Goal: Information Seeking & Learning: Check status

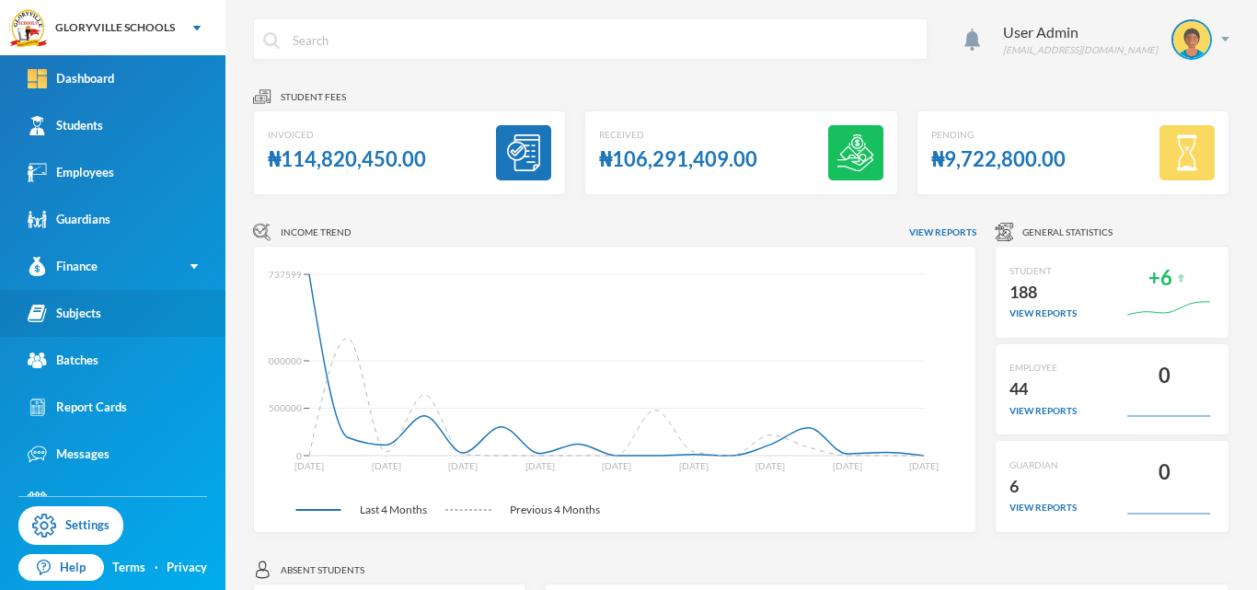
click at [119, 297] on link "Subjects" at bounding box center [112, 313] width 225 height 47
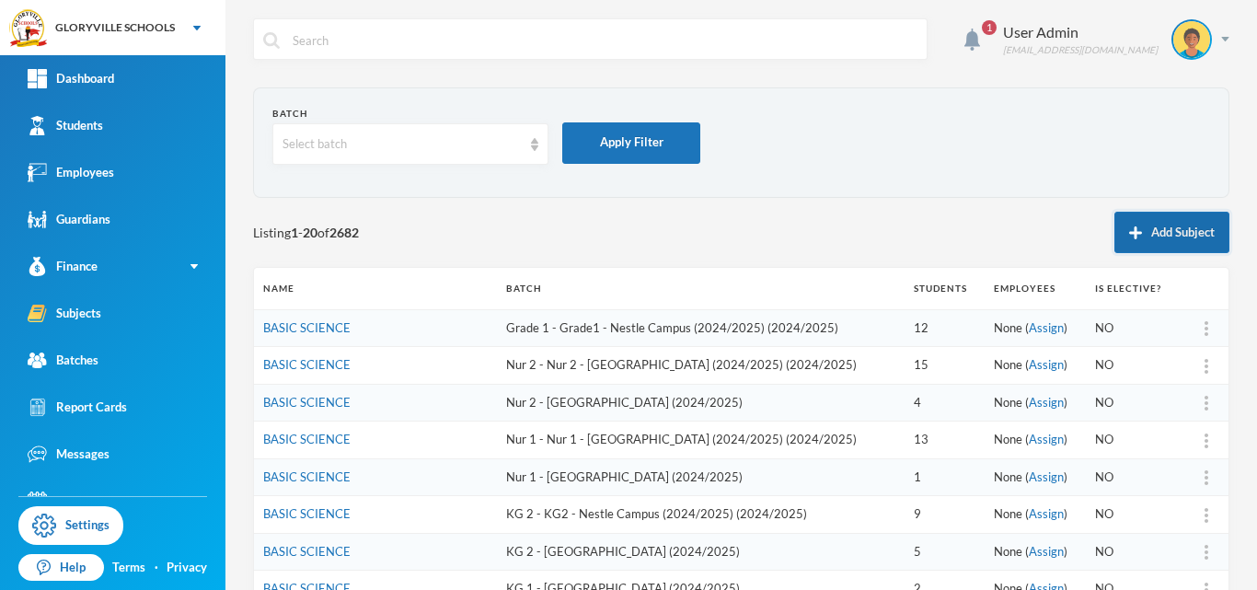
click at [1156, 235] on button "Add Subject" at bounding box center [1171, 232] width 115 height 41
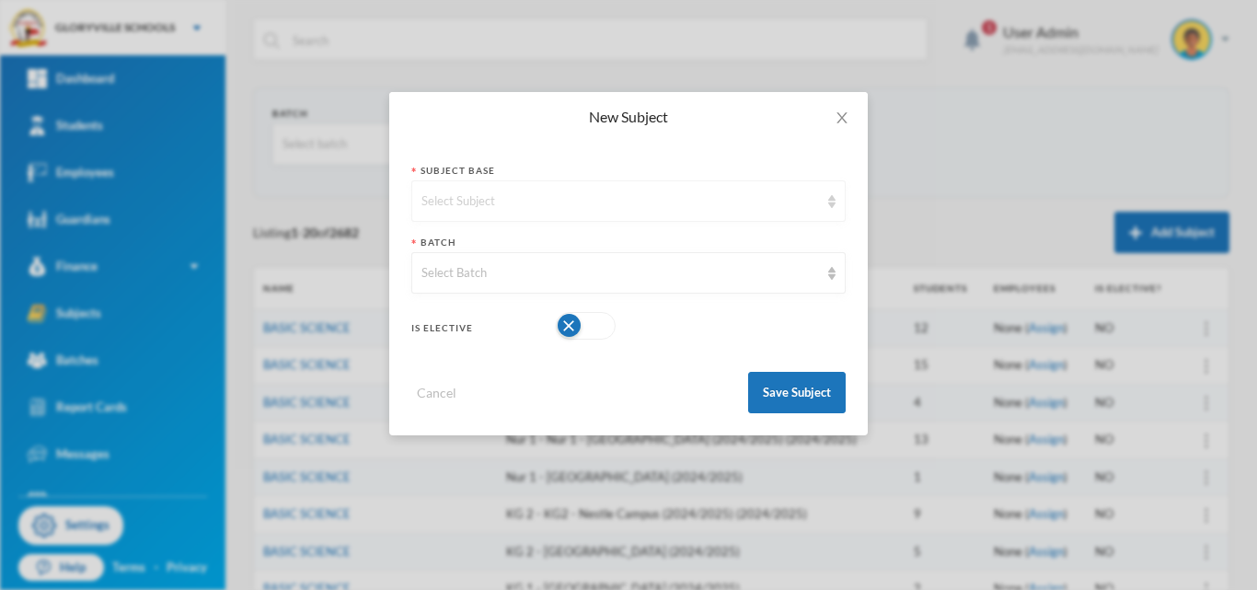
click at [828, 199] on img at bounding box center [831, 201] width 7 height 13
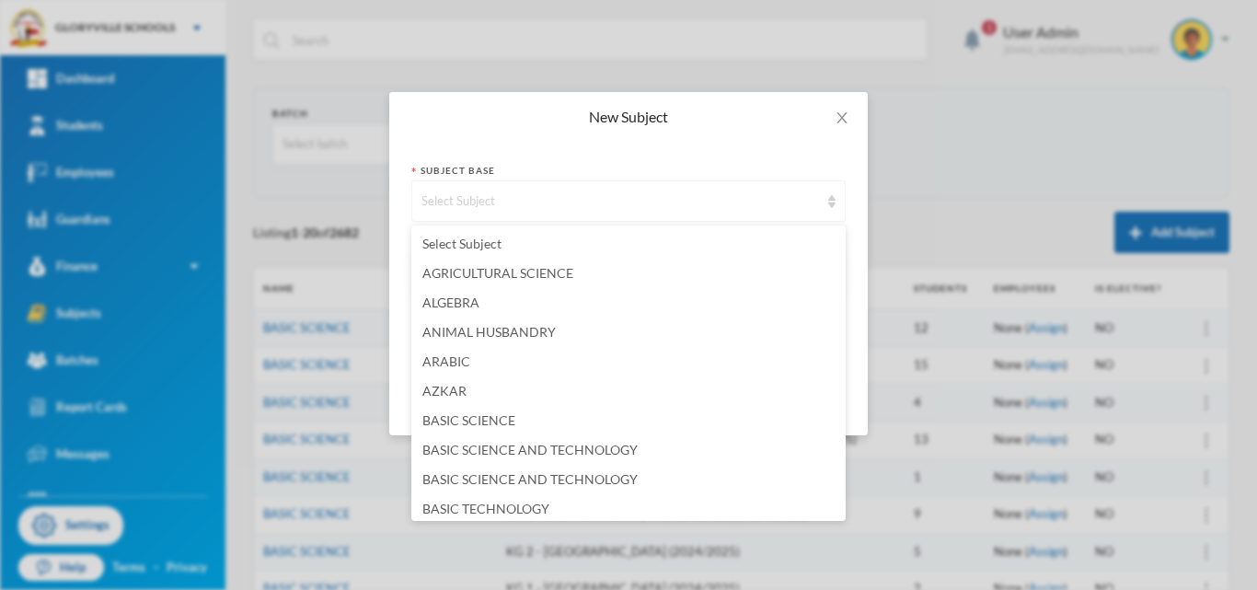
click at [687, 198] on div "Select Subject" at bounding box center [619, 201] width 397 height 18
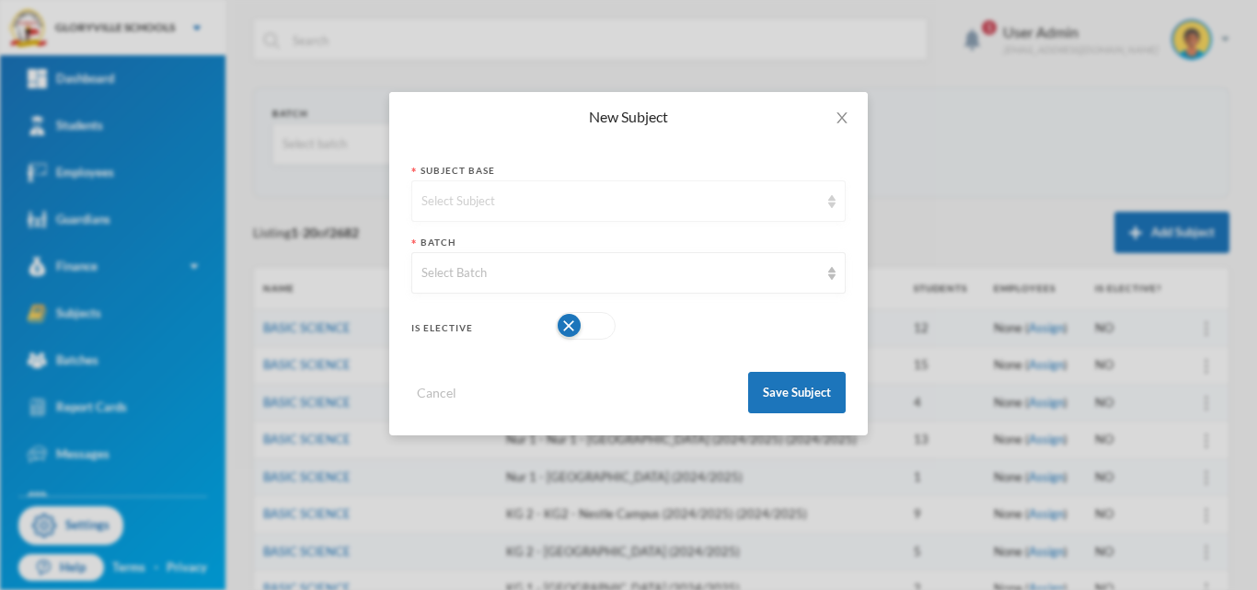
click at [644, 192] on div "Select Subject" at bounding box center [619, 201] width 397 height 18
click at [843, 114] on icon "icon: close" at bounding box center [841, 117] width 15 height 15
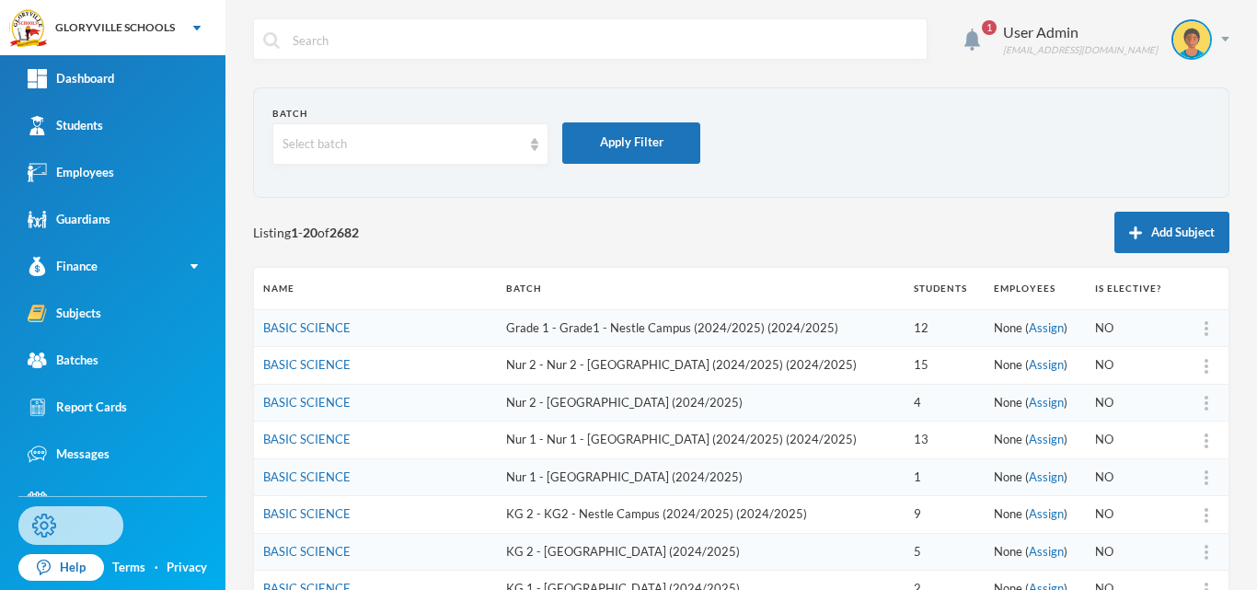
click at [84, 524] on link "Settings" at bounding box center [70, 525] width 105 height 39
click at [1124, 241] on button "Add Subject" at bounding box center [1171, 232] width 115 height 41
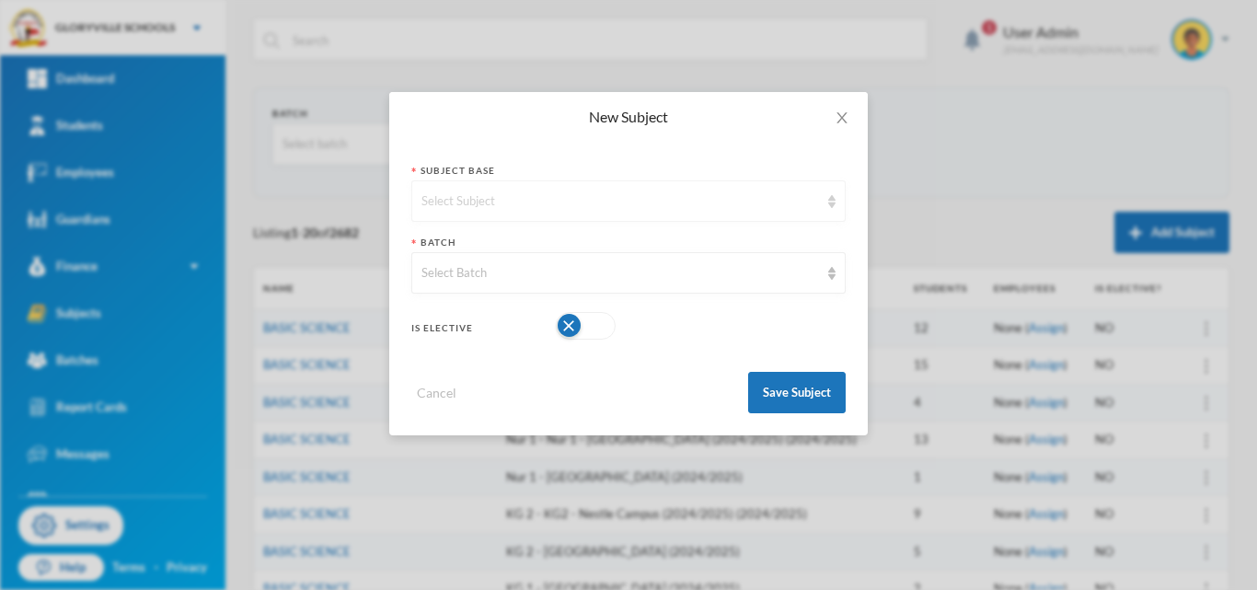
click at [622, 199] on div "Select Subject" at bounding box center [619, 201] width 397 height 18
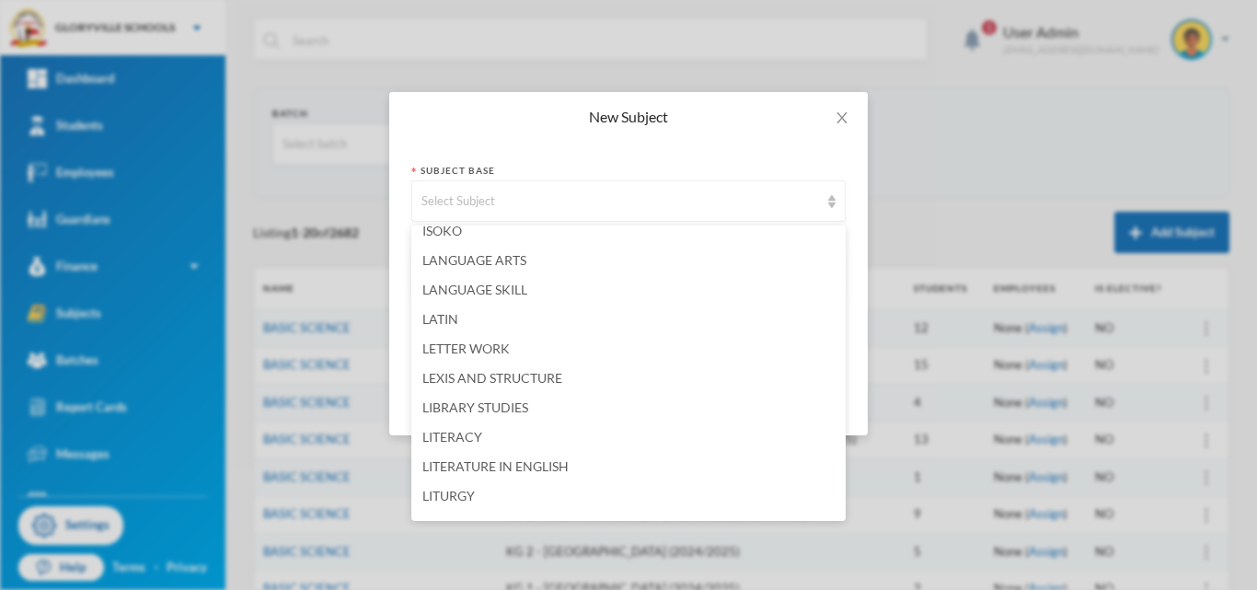
scroll to position [2266, 0]
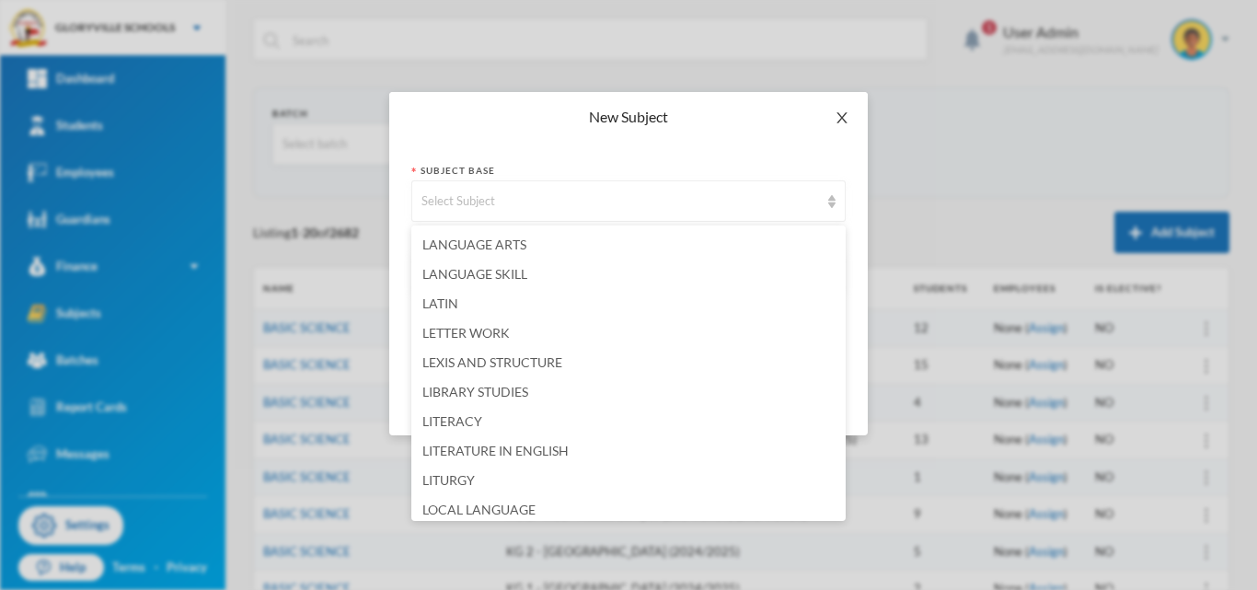
click at [848, 121] on icon "icon: close" at bounding box center [841, 117] width 15 height 15
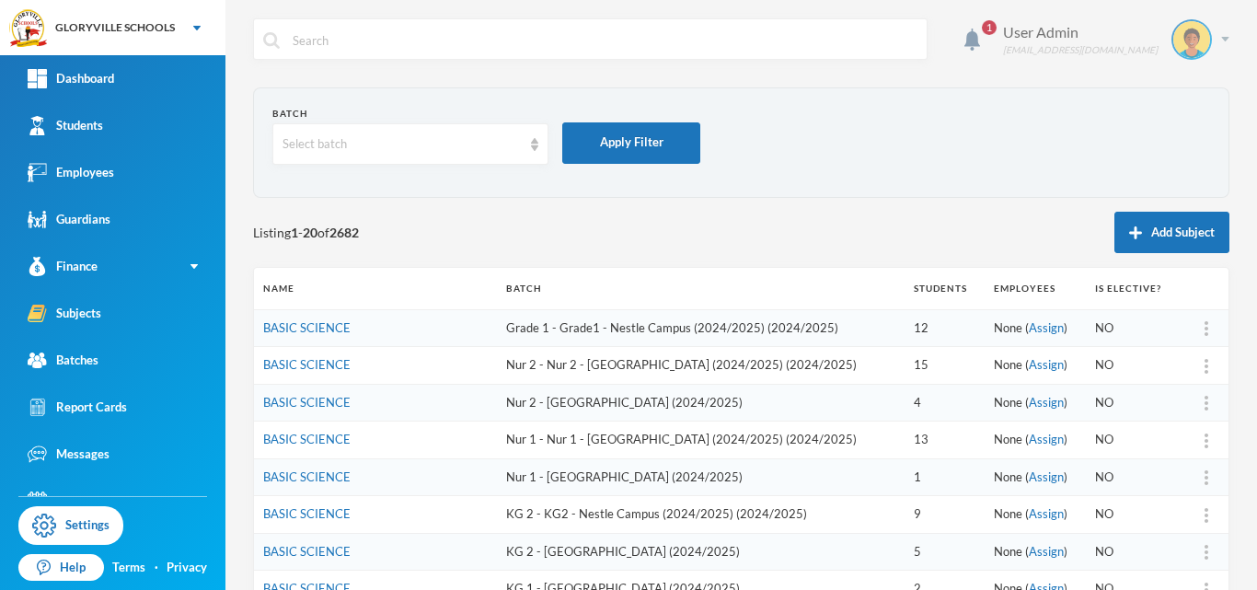
click at [1143, 41] on div "User Admin" at bounding box center [1080, 32] width 155 height 22
click at [1140, 135] on img "button" at bounding box center [1142, 134] width 14 height 13
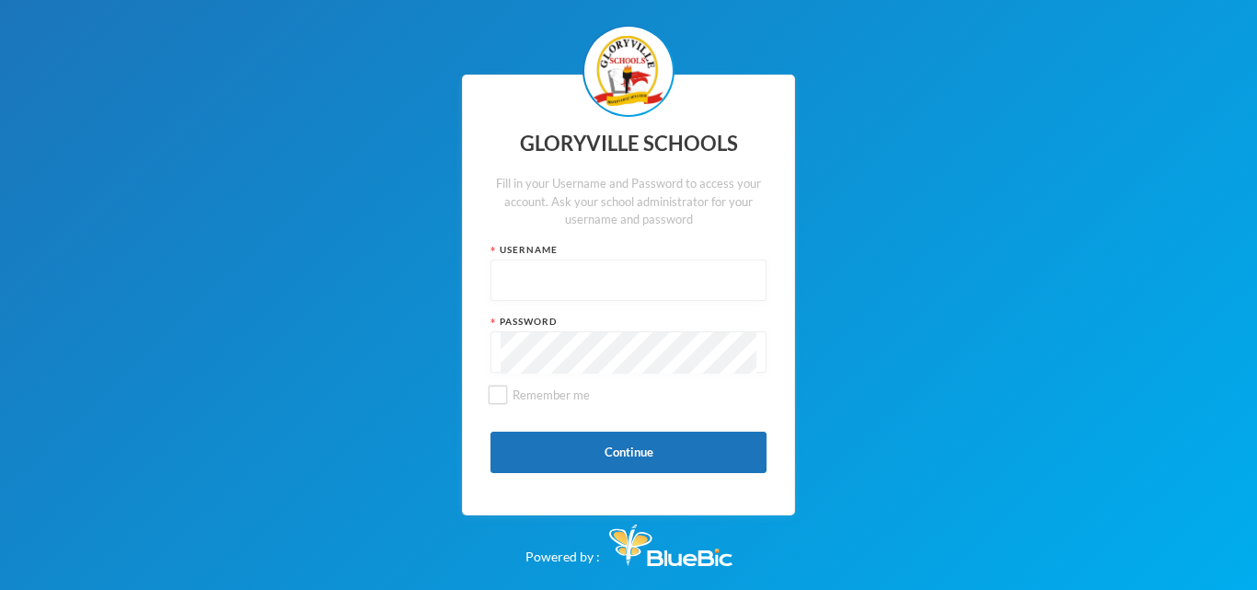
type input "admin"
click at [569, 434] on button "Continue" at bounding box center [628, 451] width 276 height 41
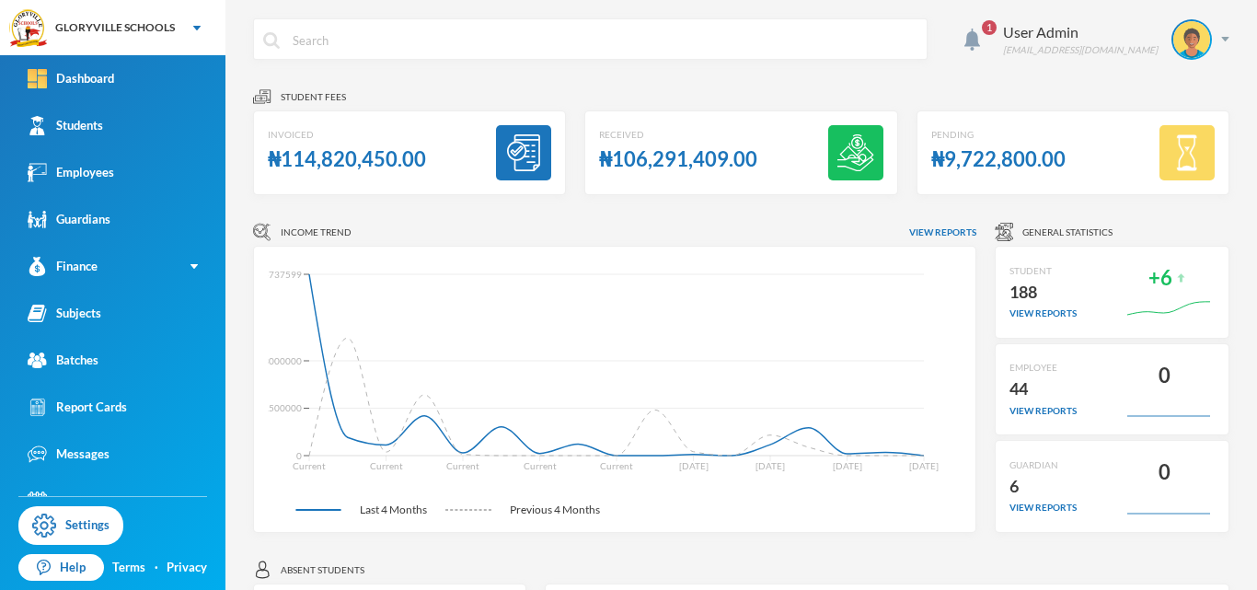
click at [1004, 34] on span "1" at bounding box center [988, 27] width 29 height 29
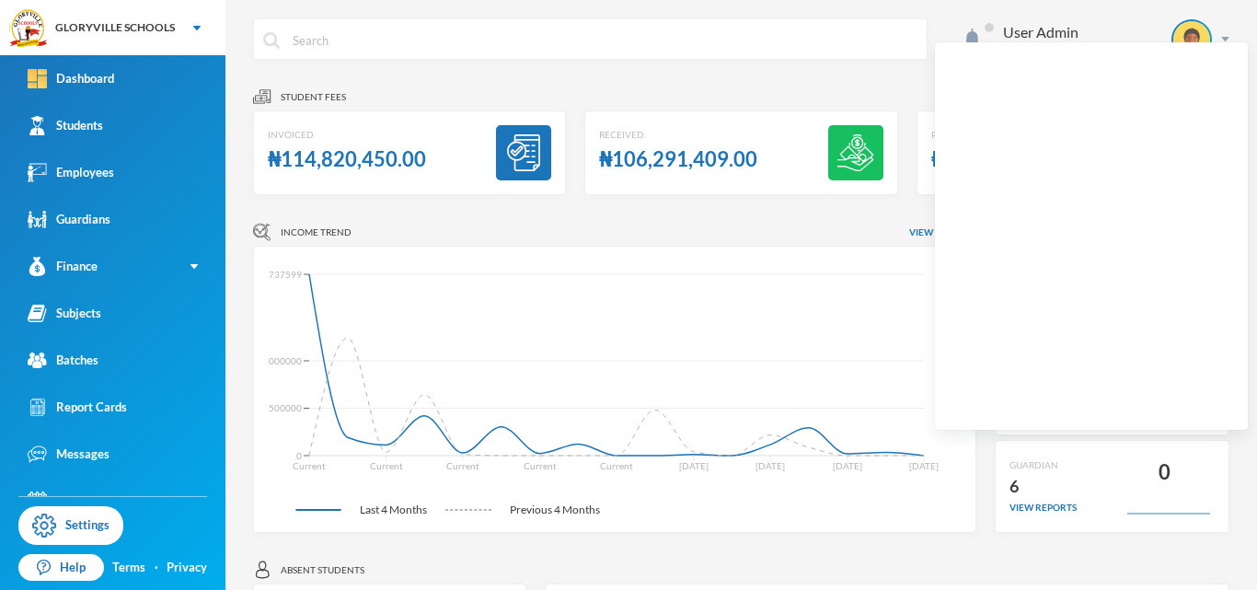
click at [871, 2] on div "User Admin [EMAIL_ADDRESS][DOMAIN_NAME] Student fees Invoiced ₦114,820,450.00 R…" at bounding box center [740, 295] width 1031 height 590
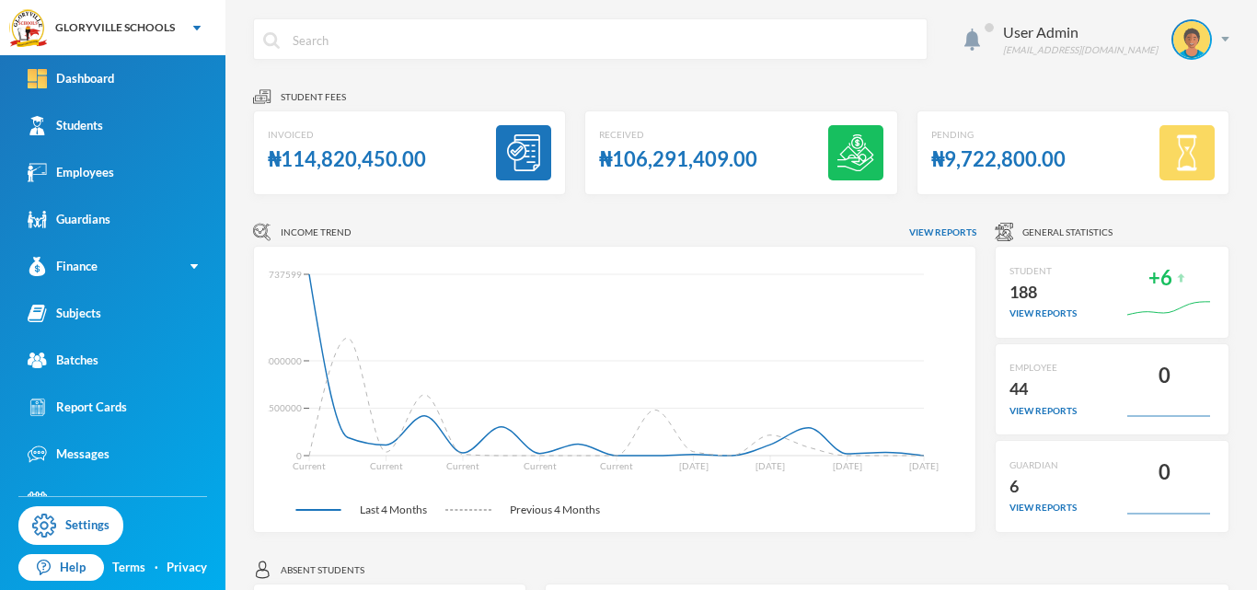
click at [871, 2] on div "User Admin [EMAIL_ADDRESS][DOMAIN_NAME] Student fees Invoiced ₦114,820,450.00 R…" at bounding box center [740, 295] width 1031 height 590
click at [108, 131] on link "Students" at bounding box center [112, 125] width 225 height 47
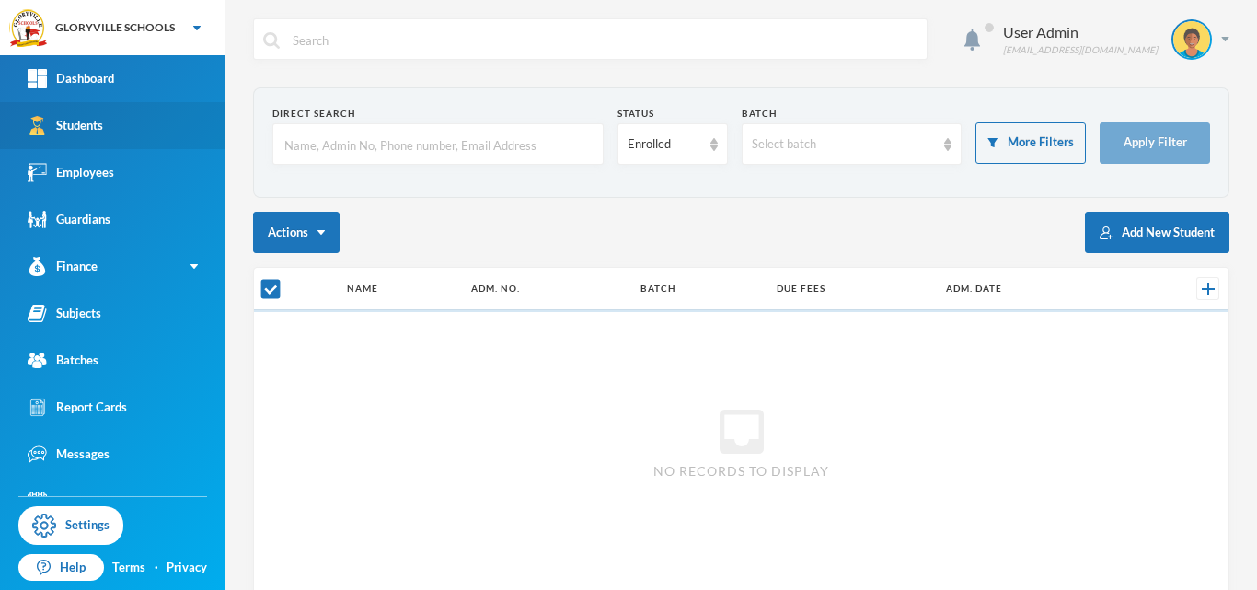
checkbox input "false"
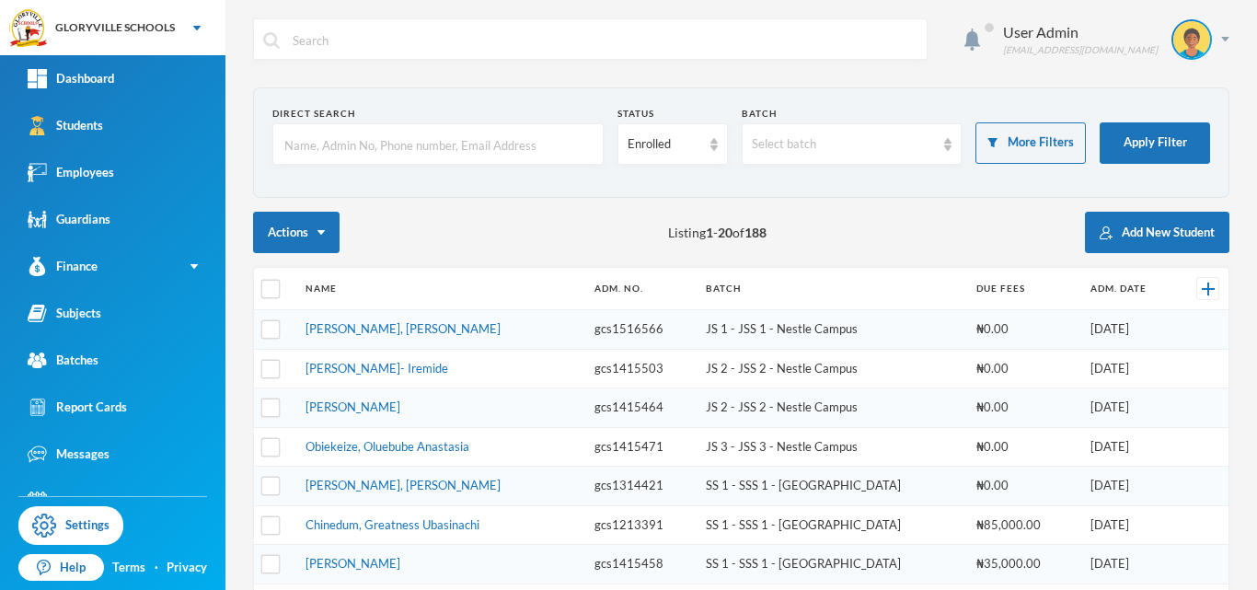
click at [681, 109] on div "Status" at bounding box center [672, 114] width 110 height 14
click at [669, 128] on div "Enrolled" at bounding box center [672, 143] width 110 height 41
click at [661, 213] on span "Graduated" at bounding box center [653, 216] width 61 height 16
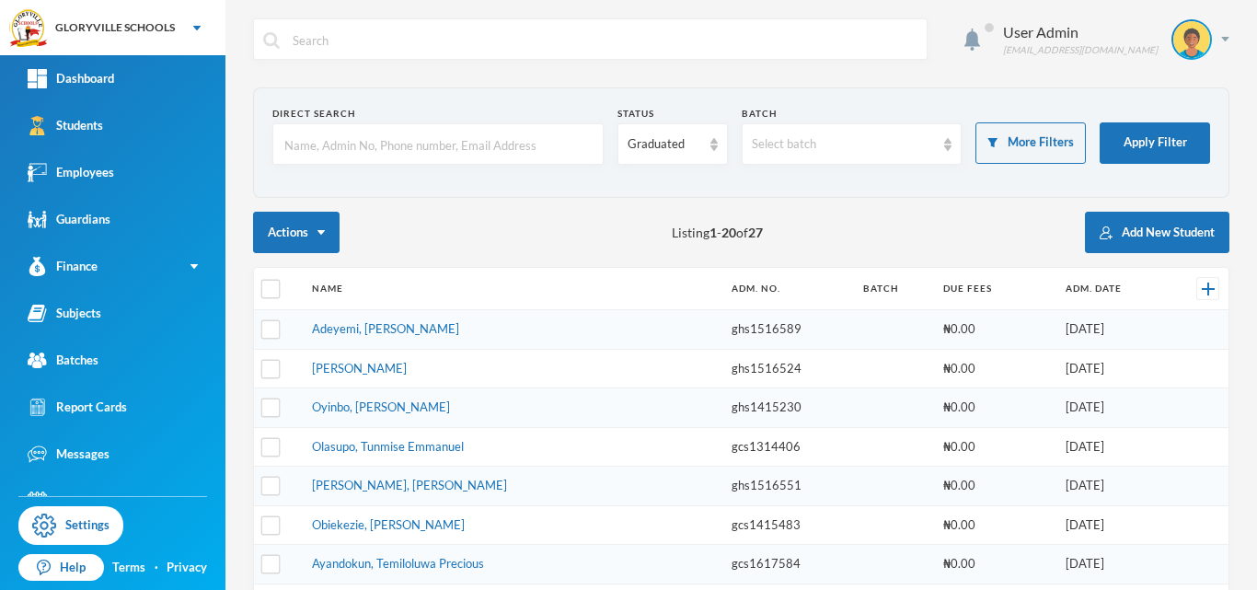
click at [494, 145] on input "text" at bounding box center [437, 144] width 311 height 41
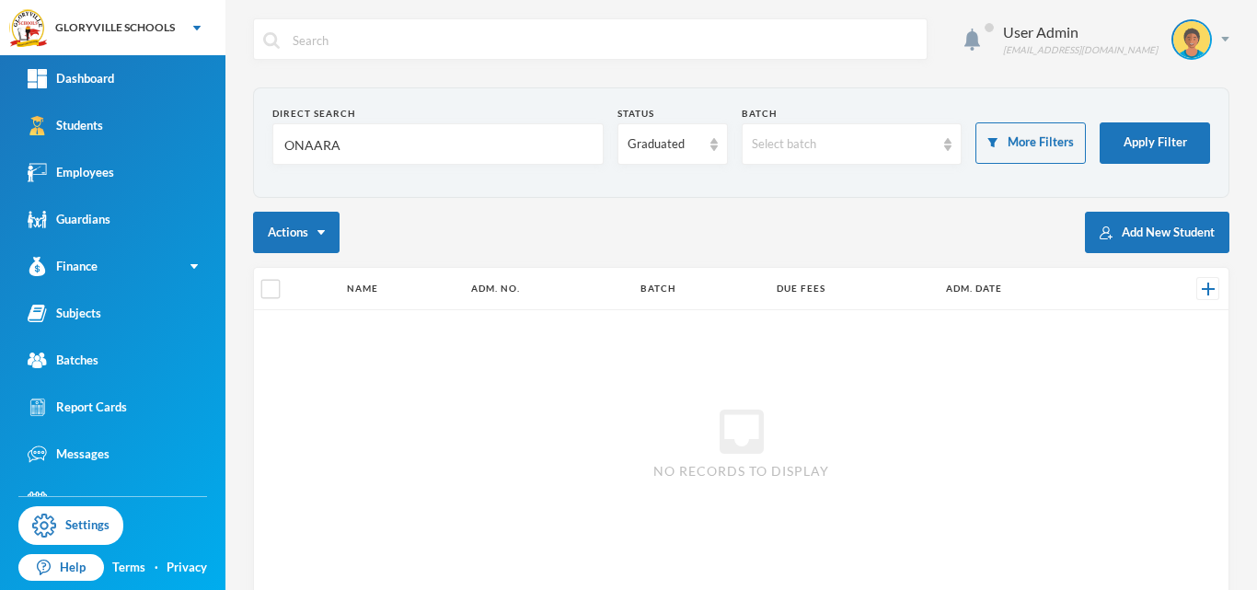
type input "ONAARA"
click at [685, 121] on div "Status Graduated" at bounding box center [672, 136] width 110 height 58
click at [683, 135] on div "Graduated" at bounding box center [664, 144] width 74 height 18
click at [647, 238] on span "Dropped" at bounding box center [649, 245] width 52 height 16
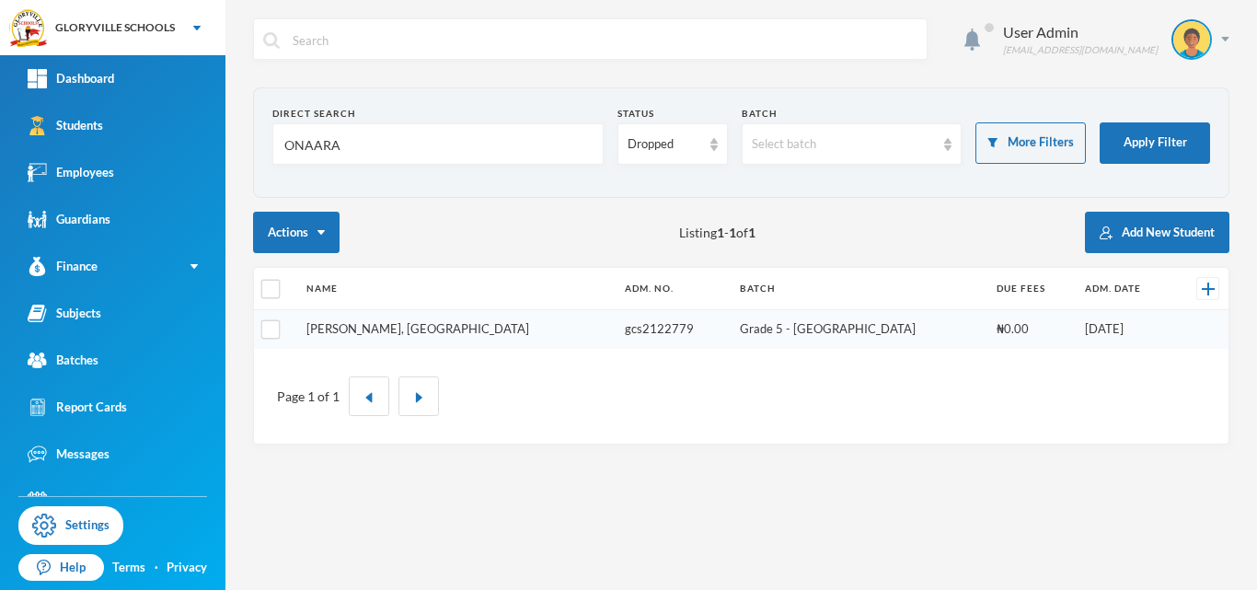
click at [389, 329] on link "[PERSON_NAME], [GEOGRAPHIC_DATA]" at bounding box center [417, 328] width 223 height 15
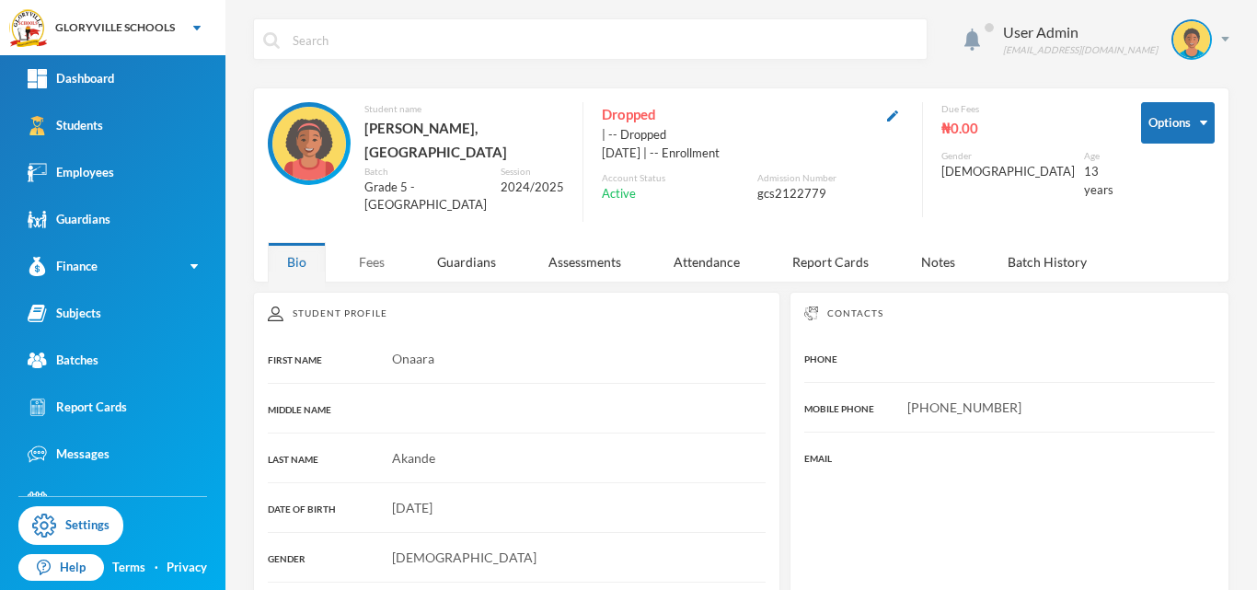
click at [376, 247] on div "Fees" at bounding box center [371, 262] width 64 height 40
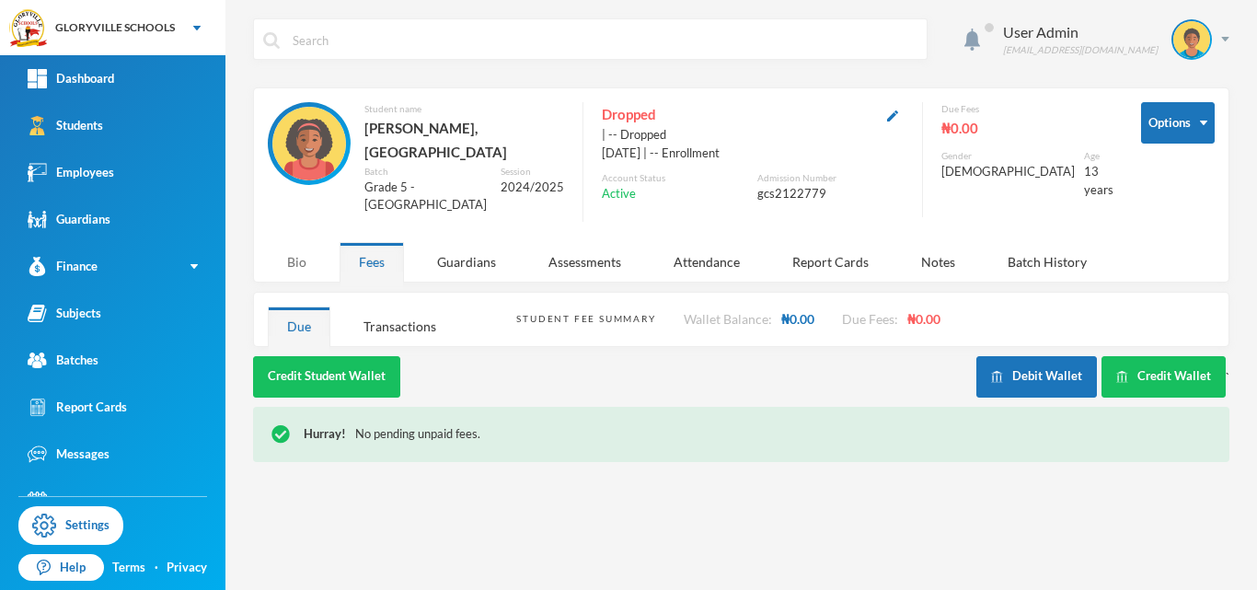
click at [301, 247] on div "Bio" at bounding box center [297, 262] width 58 height 40
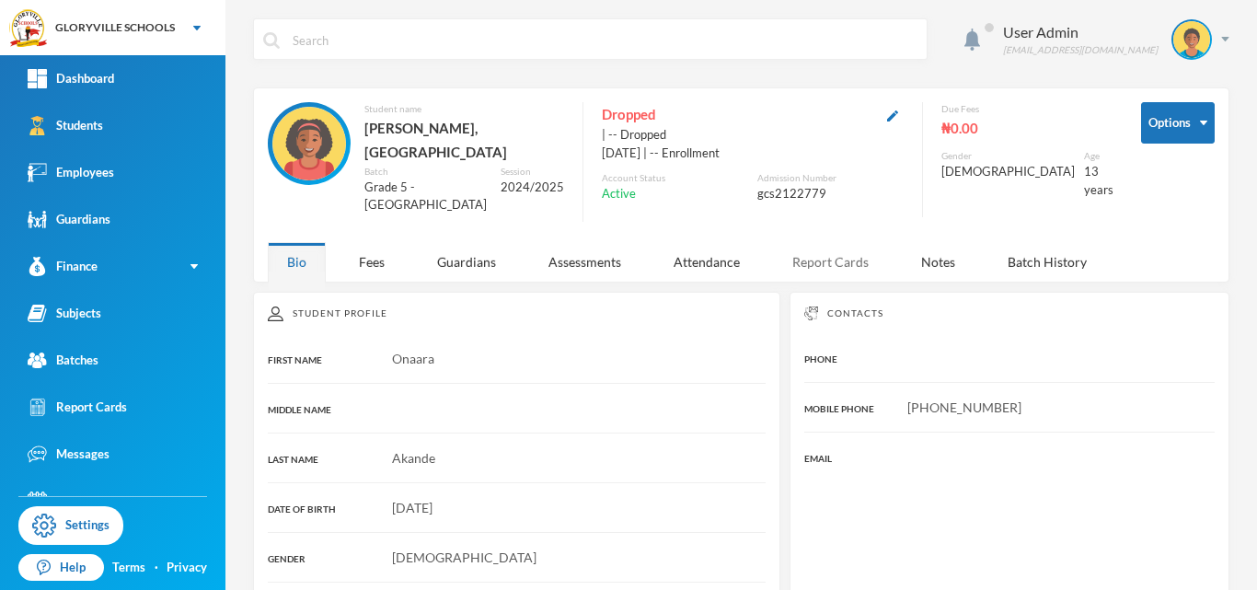
click at [824, 259] on div "Report Cards" at bounding box center [830, 262] width 115 height 40
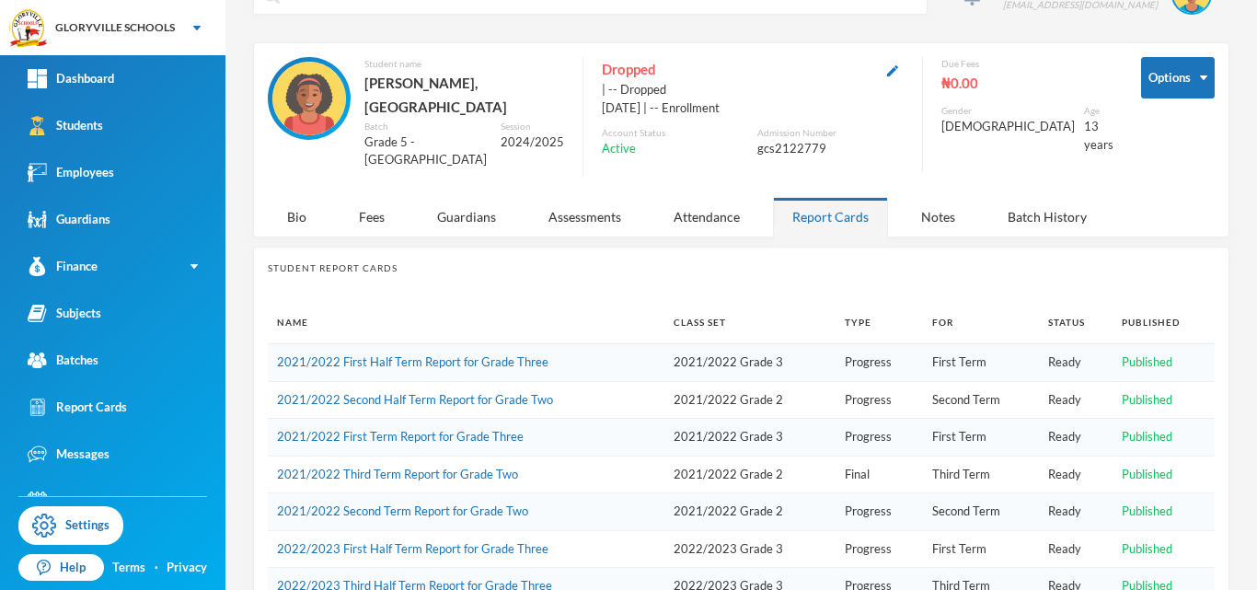
scroll to position [454, 0]
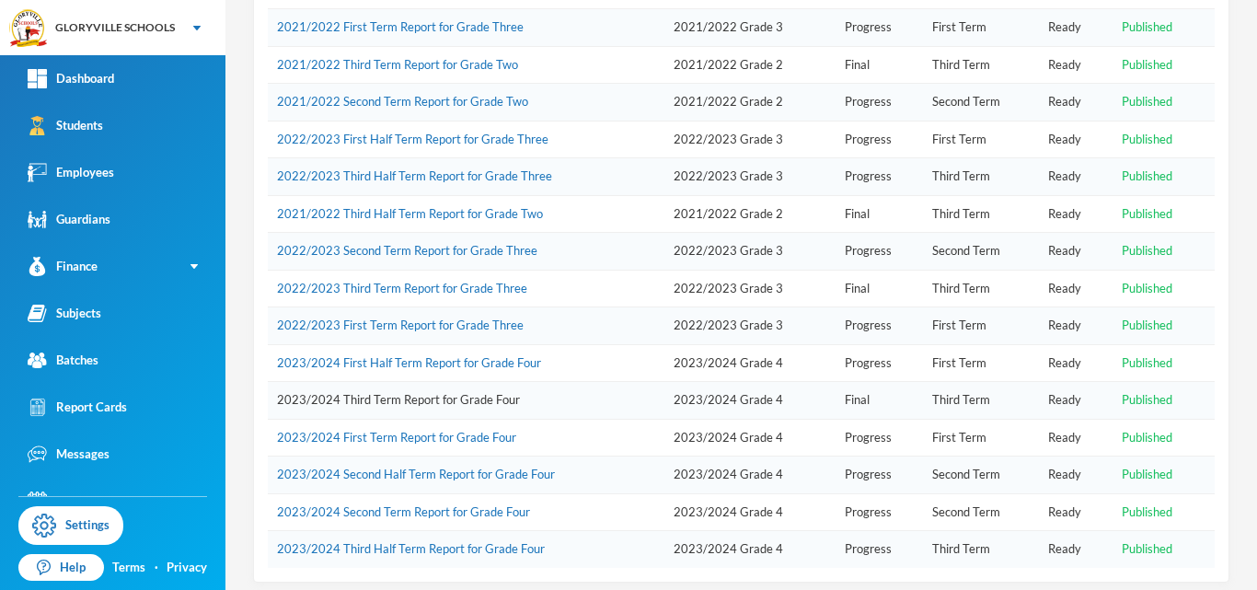
click at [433, 392] on link "2023/2024 Third Term Report for Grade Four" at bounding box center [398, 399] width 243 height 15
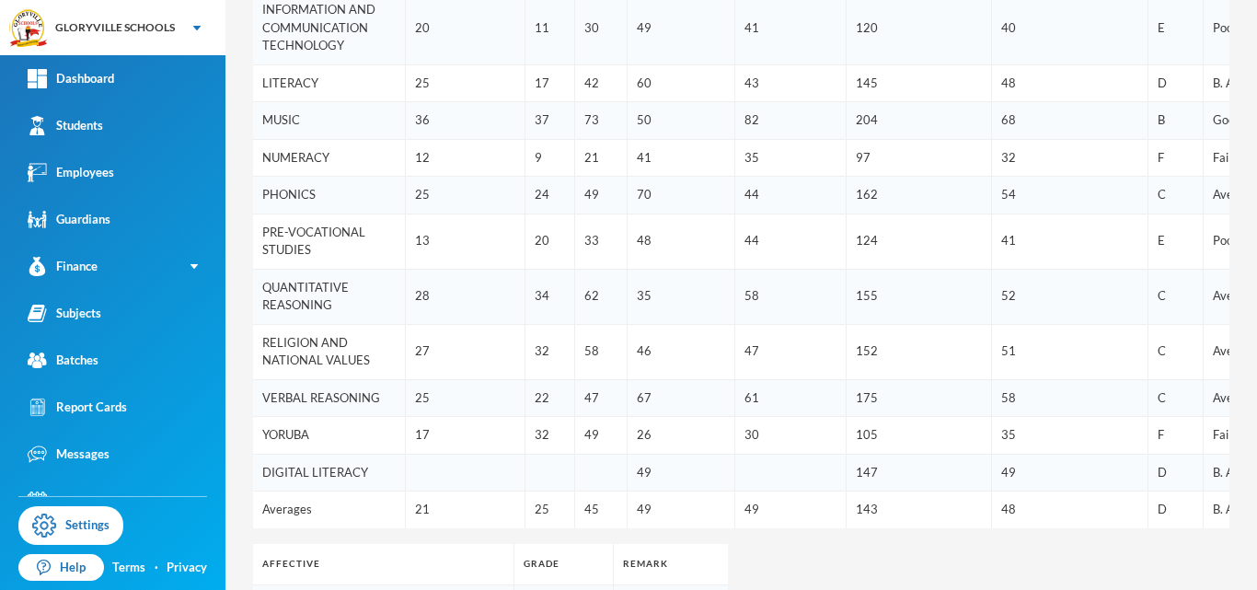
scroll to position [651, 0]
